Goal: Find specific page/section: Find specific page/section

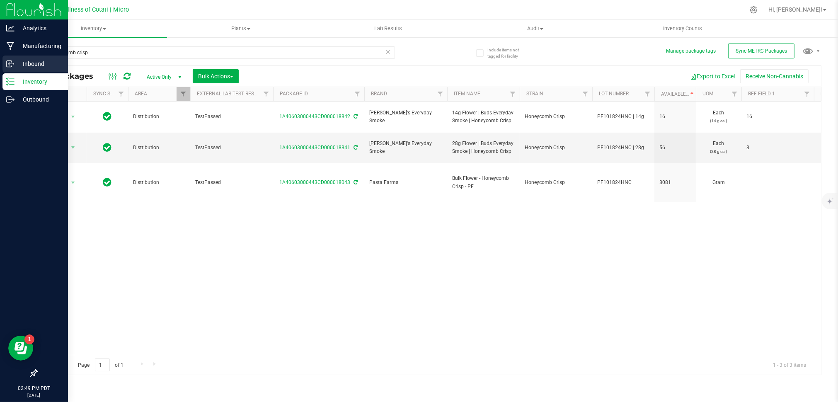
click at [22, 66] on p "Inbound" at bounding box center [40, 64] width 50 height 10
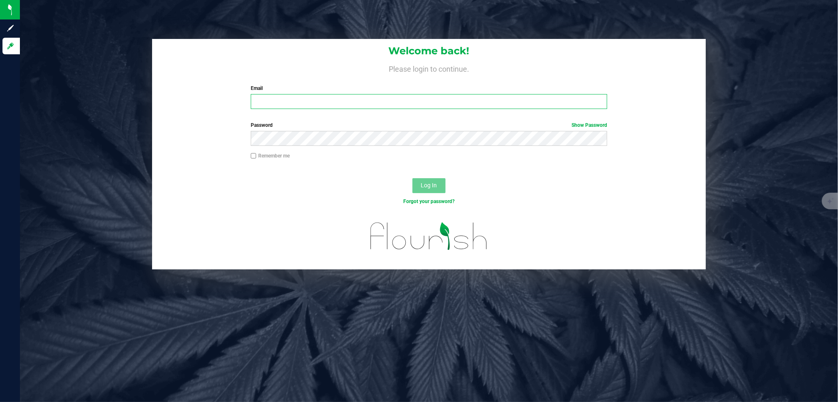
type input "[PERSON_NAME][EMAIL_ADDRESS][PERSON_NAME][DOMAIN_NAME]"
click at [430, 189] on button "Log In" at bounding box center [428, 185] width 33 height 15
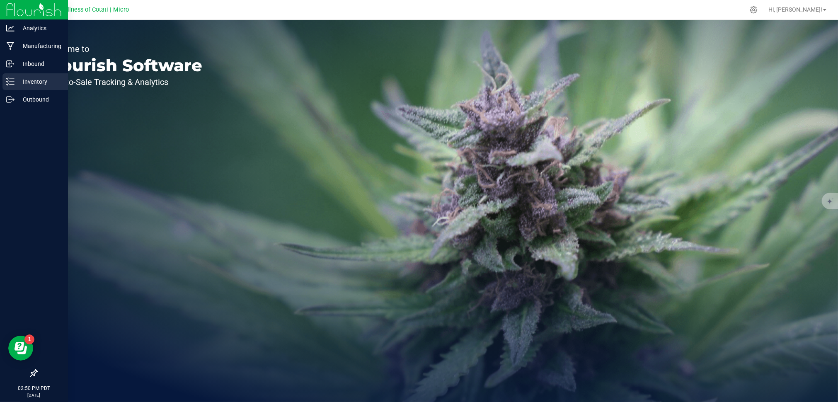
click at [26, 83] on p "Inventory" at bounding box center [40, 82] width 50 height 10
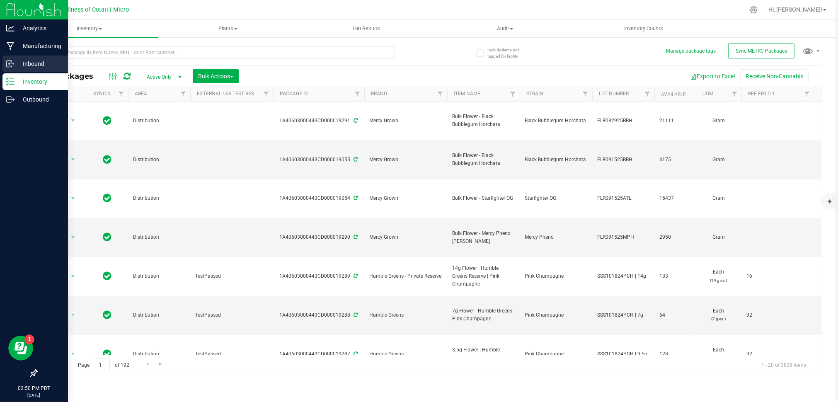
click at [33, 63] on p "Inbound" at bounding box center [40, 64] width 50 height 10
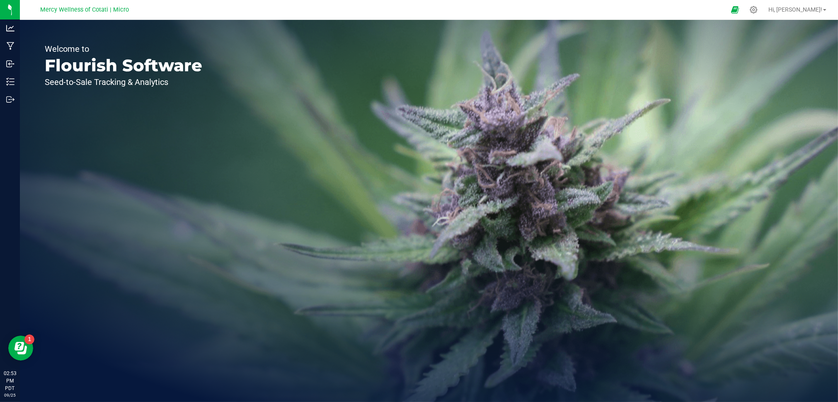
click at [609, 8] on div at bounding box center [436, 10] width 577 height 16
